Goal: Task Accomplishment & Management: Complete application form

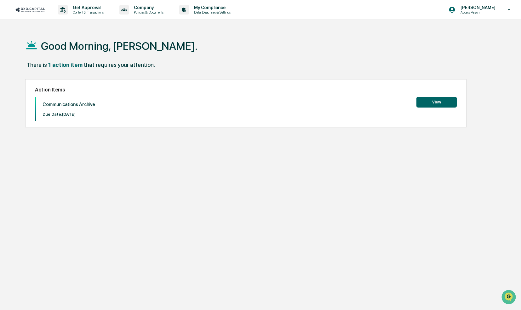
click at [441, 100] on button "View" at bounding box center [437, 102] width 40 height 11
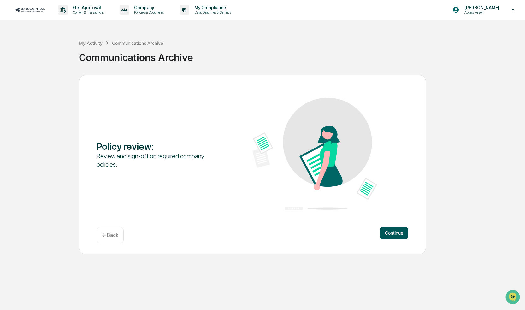
click at [397, 233] on button "Continue" at bounding box center [394, 233] width 28 height 13
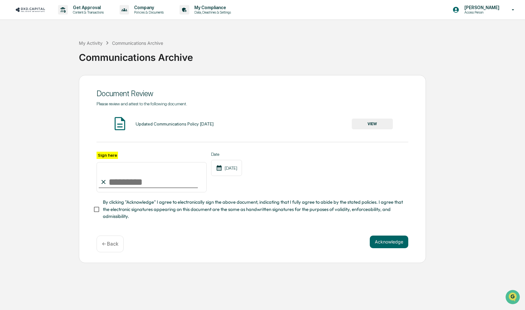
click at [373, 124] on button "VIEW" at bounding box center [372, 124] width 41 height 11
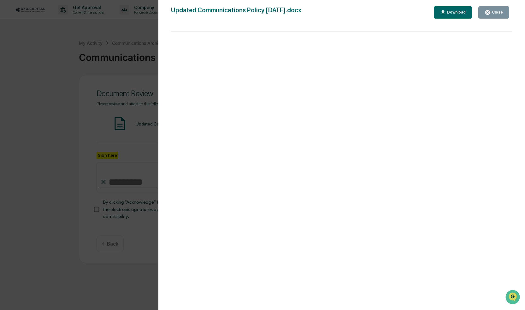
click at [499, 14] on div "Close" at bounding box center [496, 12] width 12 height 4
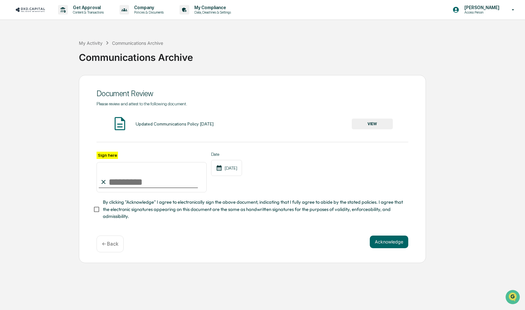
click at [120, 184] on input "Sign here" at bounding box center [151, 177] width 110 height 30
type input "**********"
click at [385, 245] on button "Acknowledge" at bounding box center [388, 241] width 38 height 13
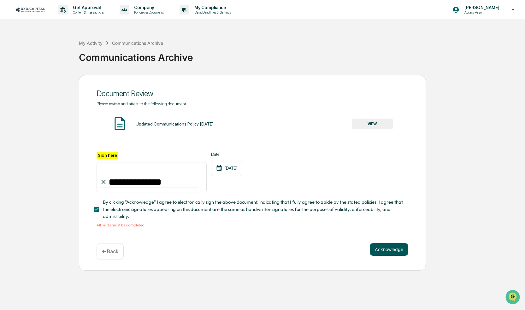
click at [387, 252] on button "Acknowledge" at bounding box center [388, 249] width 38 height 13
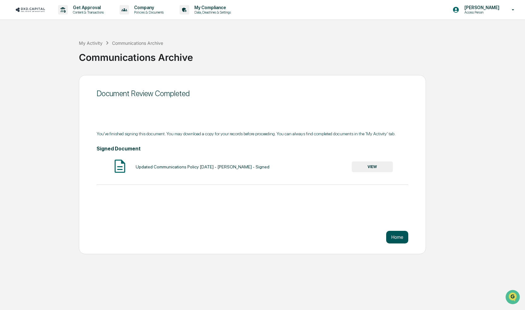
click at [397, 237] on button "Home" at bounding box center [397, 237] width 22 height 13
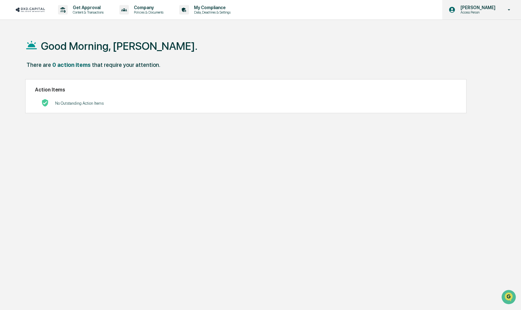
click at [488, 10] on p "Access Person" at bounding box center [477, 12] width 43 height 4
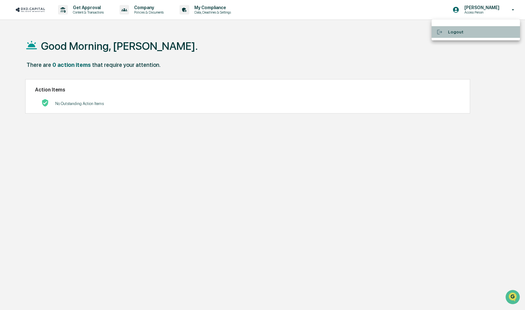
click at [461, 33] on li "Logout" at bounding box center [475, 32] width 88 height 12
